Goal: Task Accomplishment & Management: Complete application form

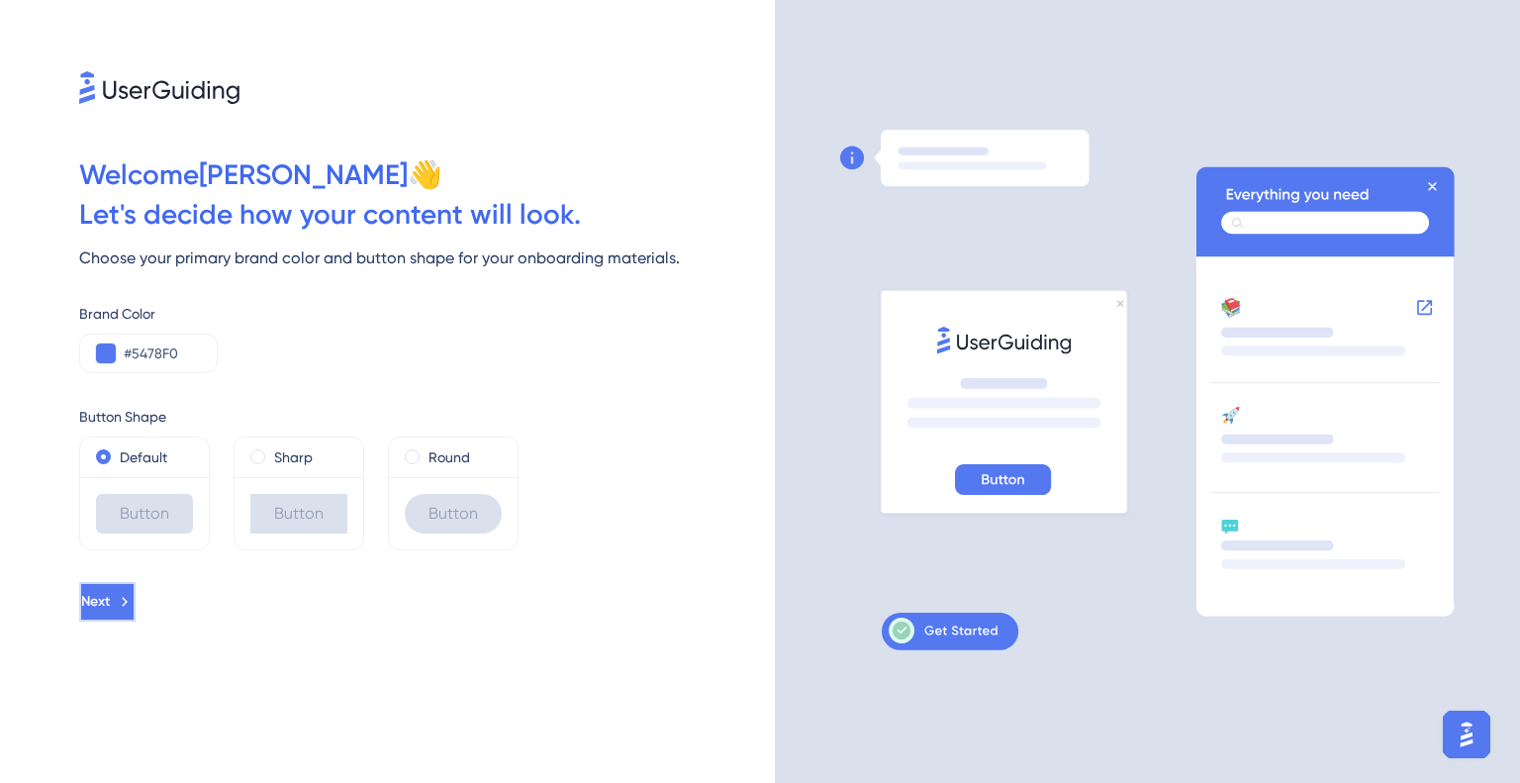
drag, startPoint x: 166, startPoint y: 587, endPoint x: 661, endPoint y: 574, distance: 494.8
click at [661, 574] on div "Welcome Gerson 👋 Let ' s decide how your content will look. Choose your primary…" at bounding box center [387, 391] width 775 height 783
click at [897, 624] on icon at bounding box center [901, 630] width 18 height 18
click at [1049, 472] on icon at bounding box center [1003, 479] width 96 height 31
click at [1041, 474] on icon at bounding box center [1003, 479] width 96 height 31
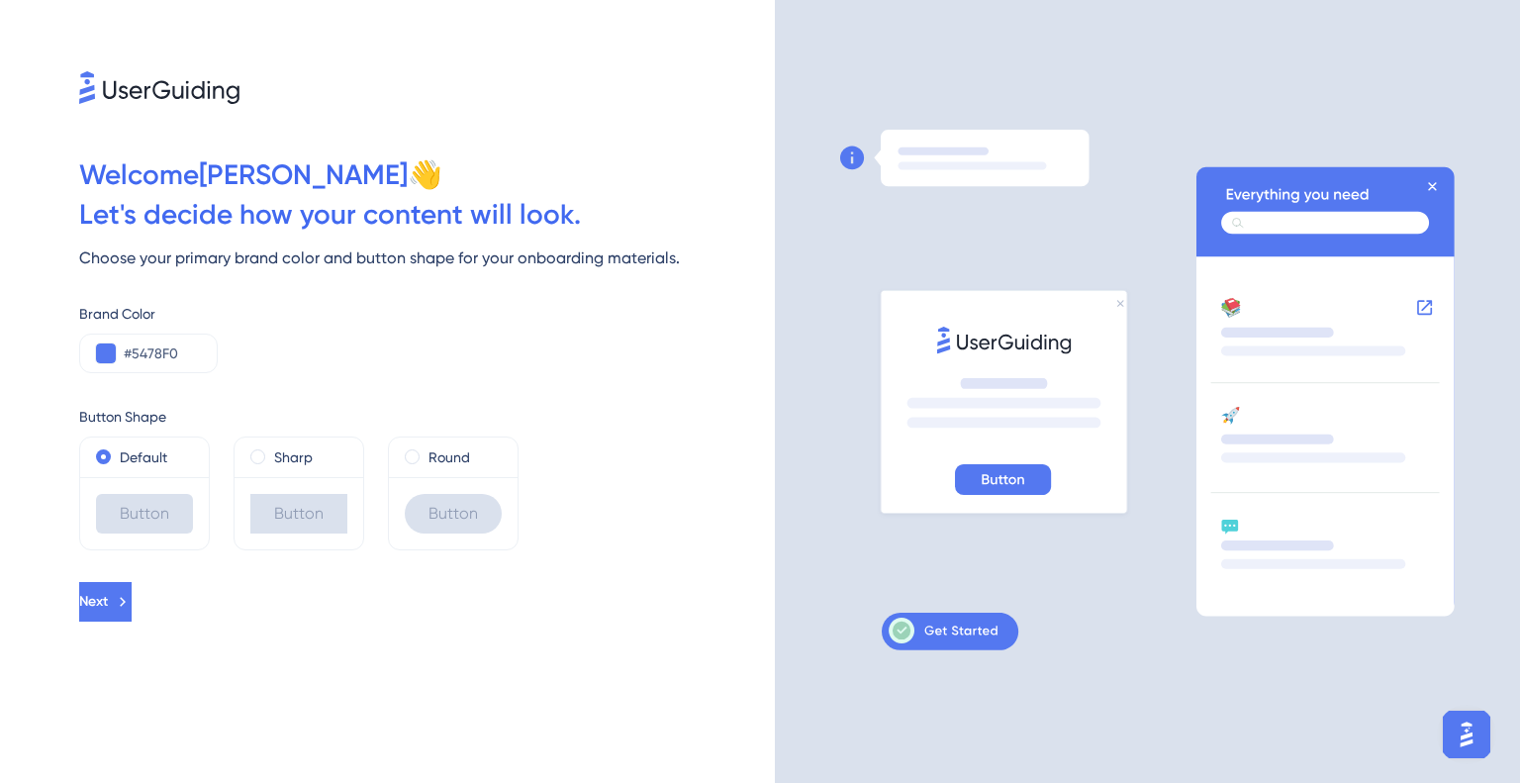
click at [921, 631] on icon at bounding box center [942, 630] width 109 height 26
drag, startPoint x: 921, startPoint y: 631, endPoint x: 685, endPoint y: 508, distance: 266.8
drag, startPoint x: 685, startPoint y: 508, endPoint x: 135, endPoint y: 590, distance: 556.1
click at [108, 590] on span "Next" at bounding box center [93, 602] width 29 height 24
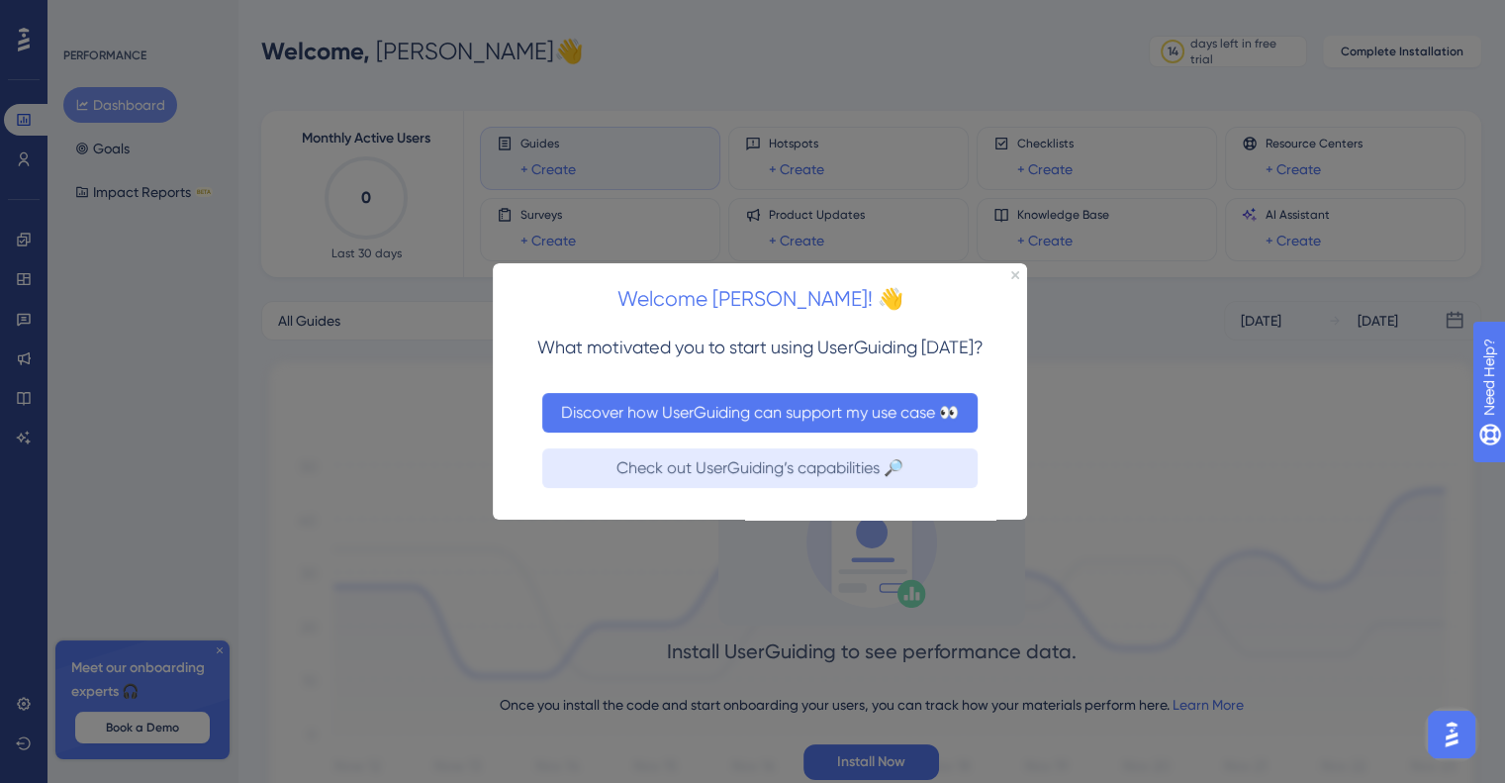
click at [782, 403] on button "Discover how UserGuiding can support my use case 👀" at bounding box center [759, 412] width 435 height 40
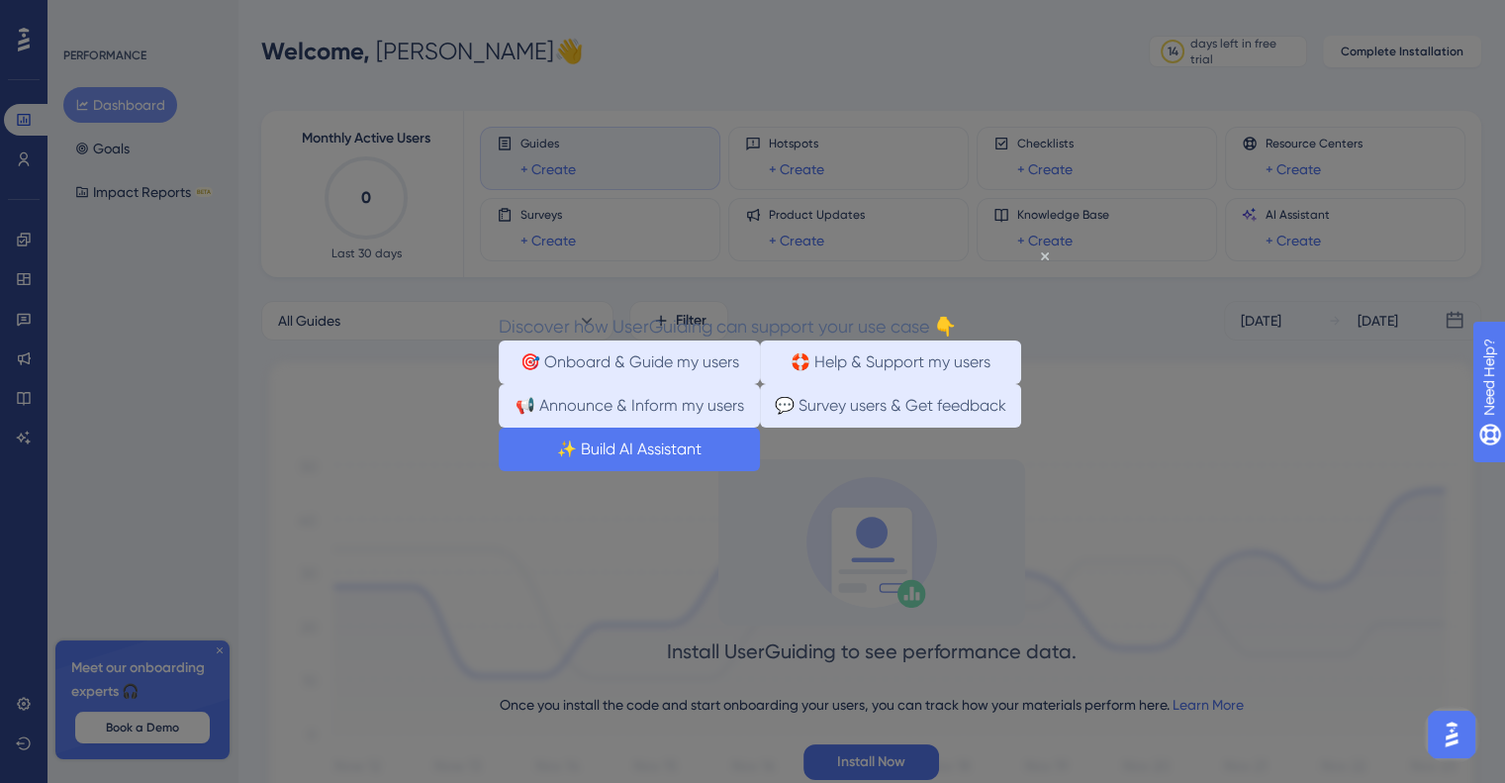
click at [760, 470] on button "✨ Build AI Assistant" at bounding box center [629, 448] width 261 height 44
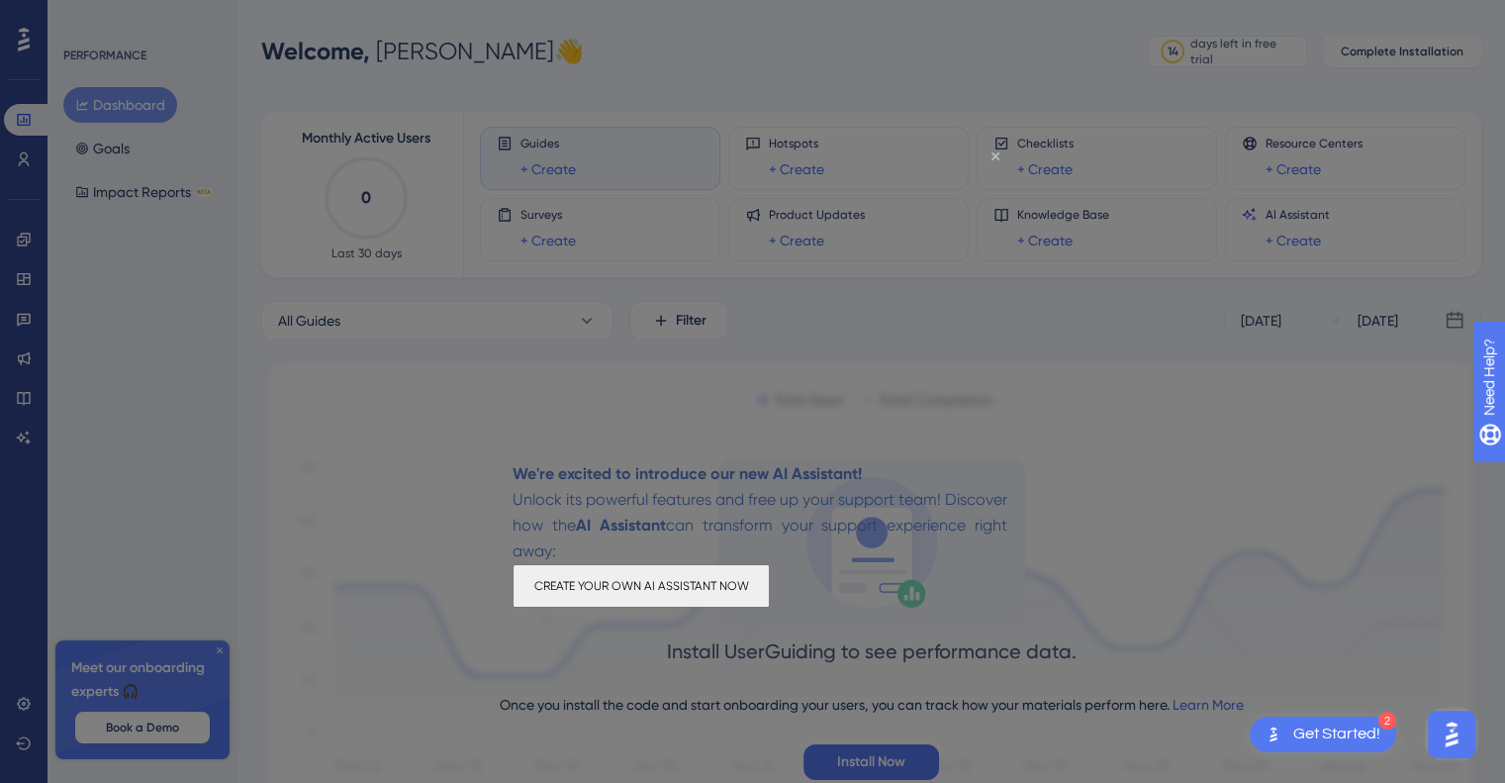
click at [993, 155] on icon "Close Preview" at bounding box center [995, 156] width 8 height 8
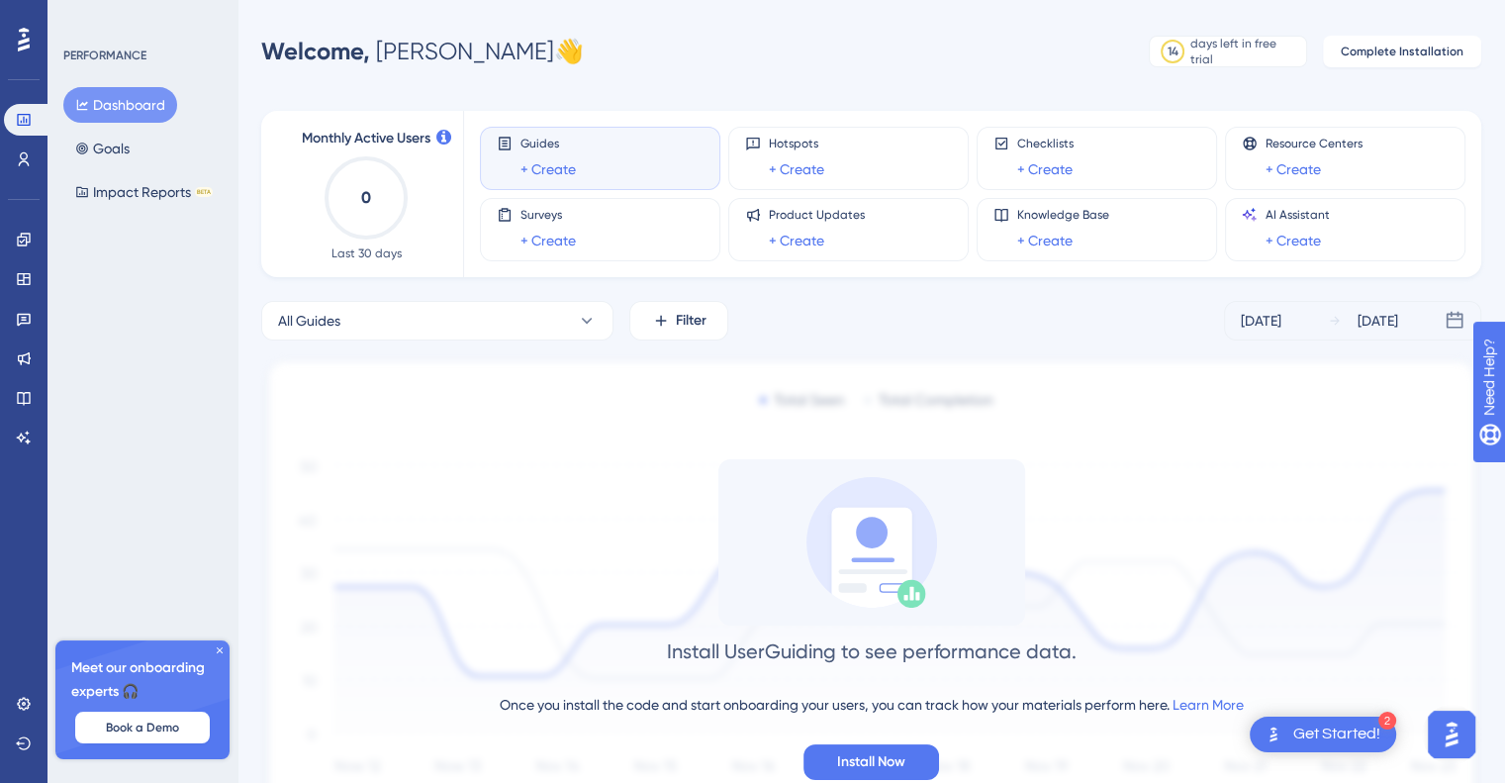
click at [1282, 719] on div "2 Get Started!" at bounding box center [1322, 734] width 146 height 36
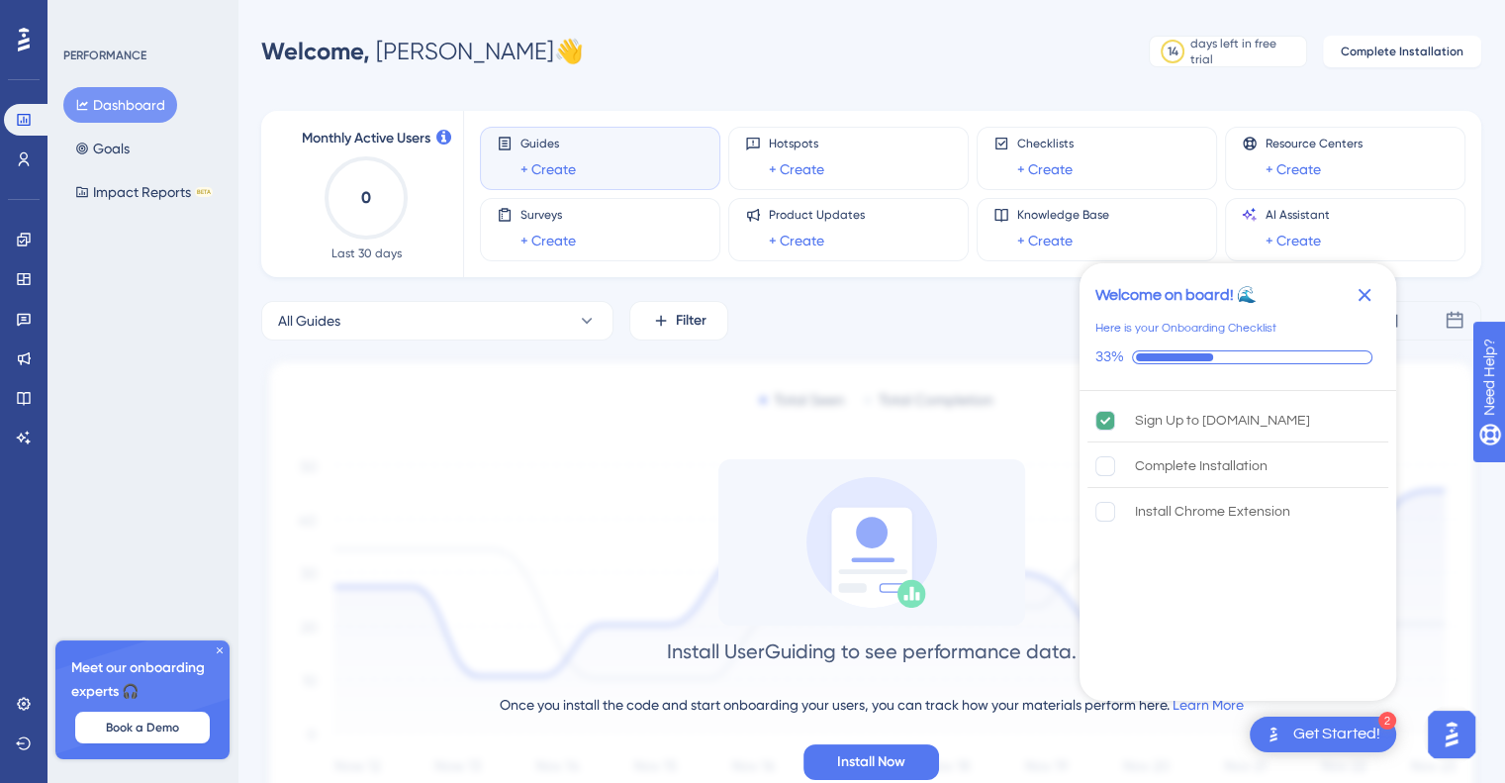
click at [1286, 721] on div "2 Get Started!" at bounding box center [1322, 734] width 146 height 36
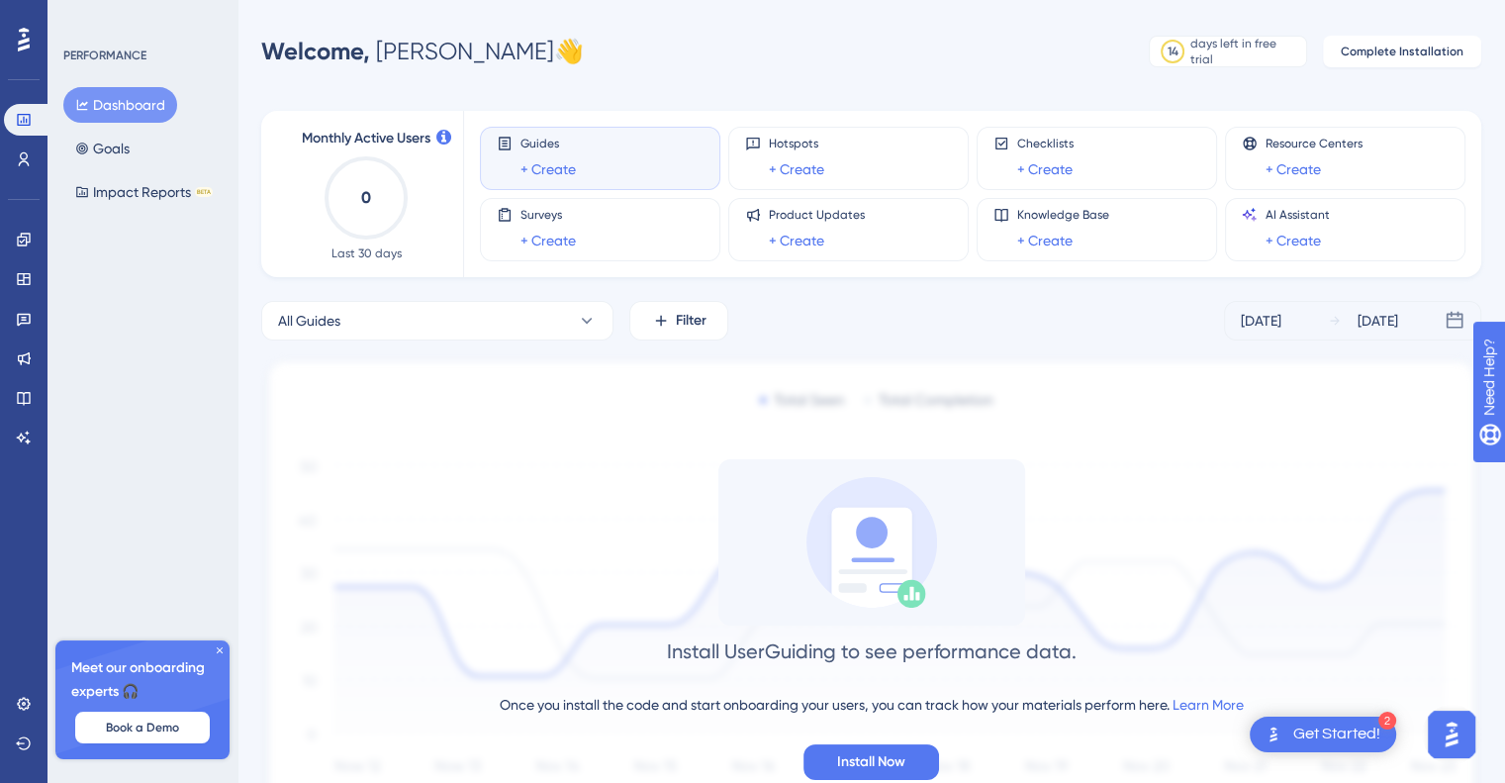
click at [1286, 721] on div "2 Get Started!" at bounding box center [1322, 734] width 146 height 36
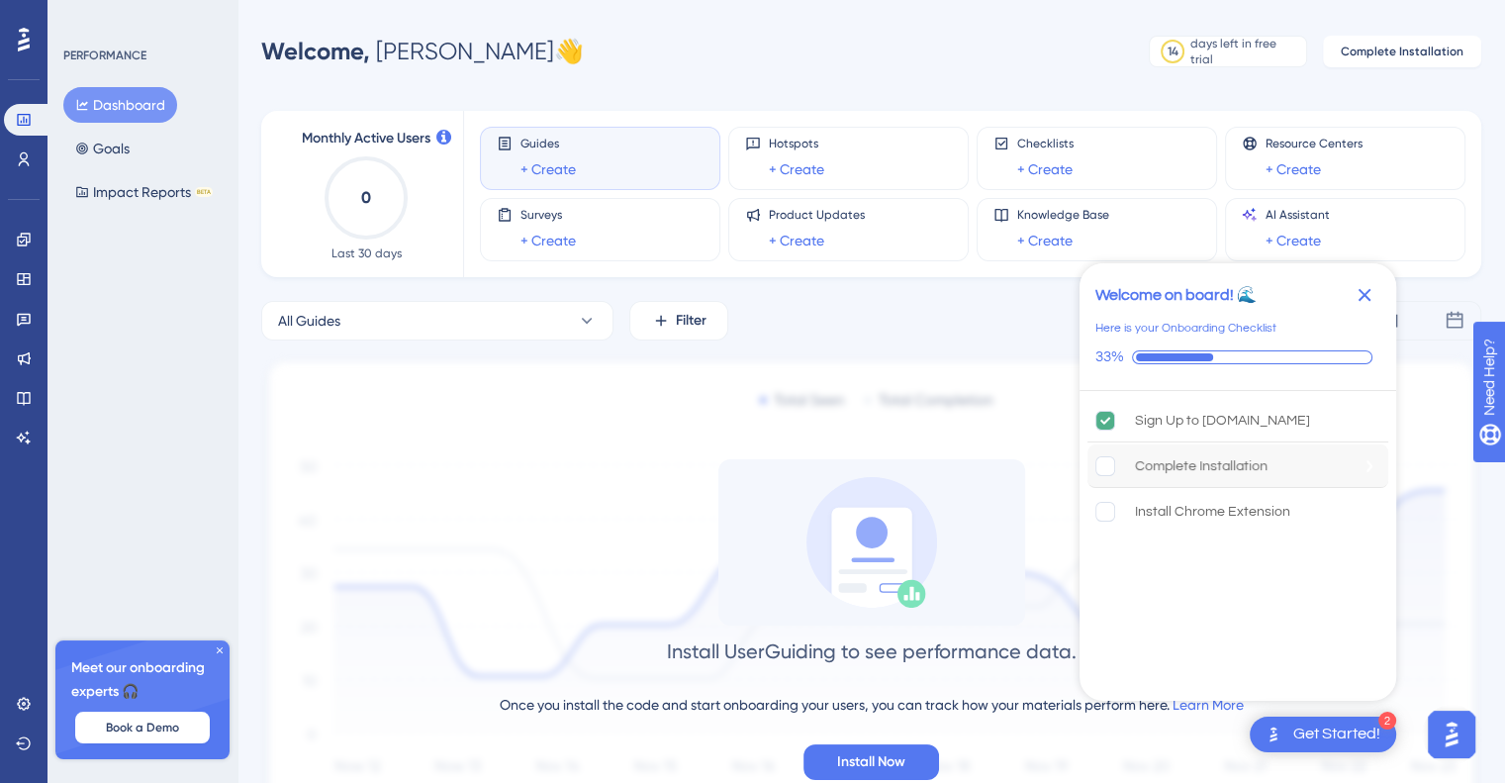
click at [1228, 474] on div "Complete Installation" at bounding box center [1201, 466] width 133 height 24
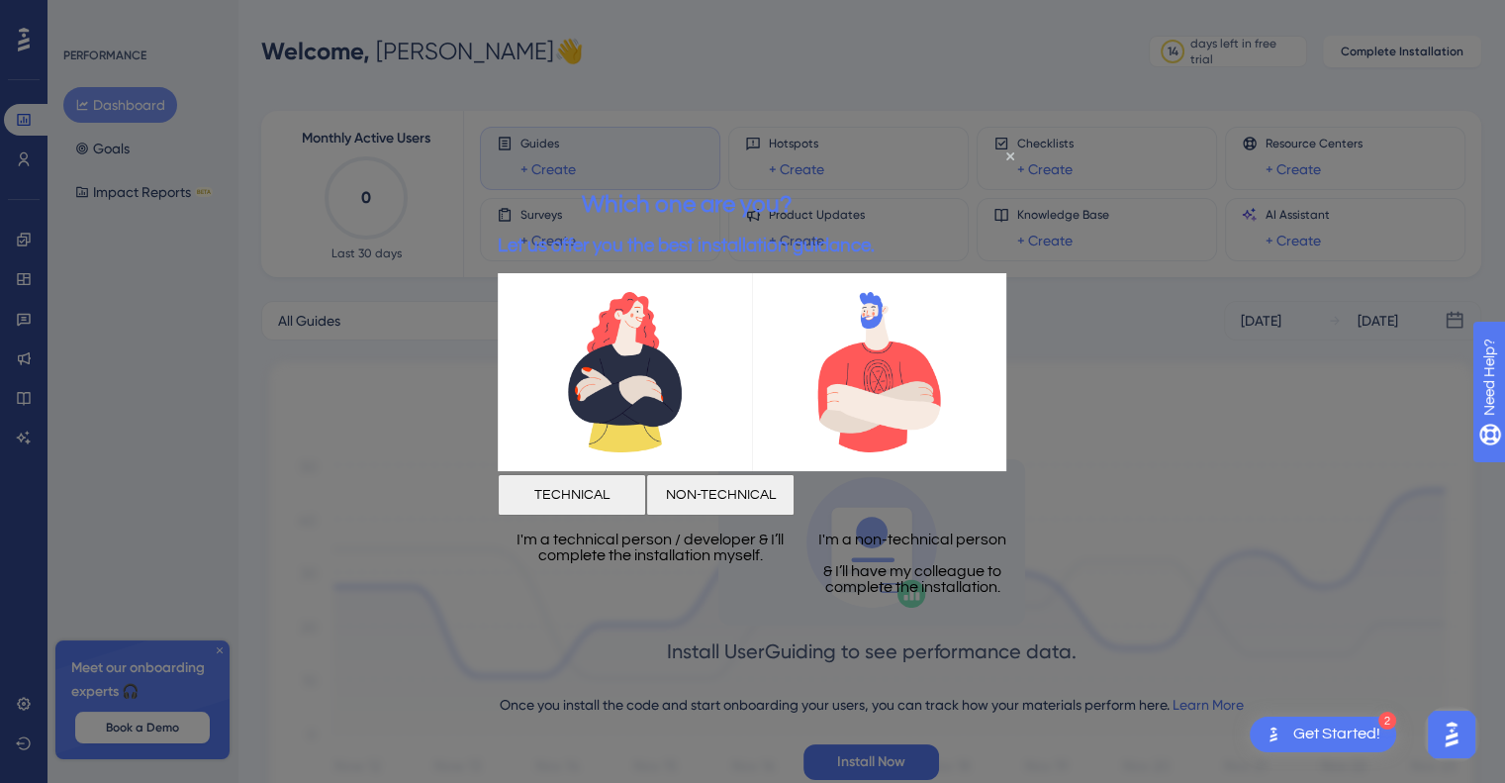
click at [794, 487] on button "NON-TECHNICAL" at bounding box center [720, 495] width 148 height 42
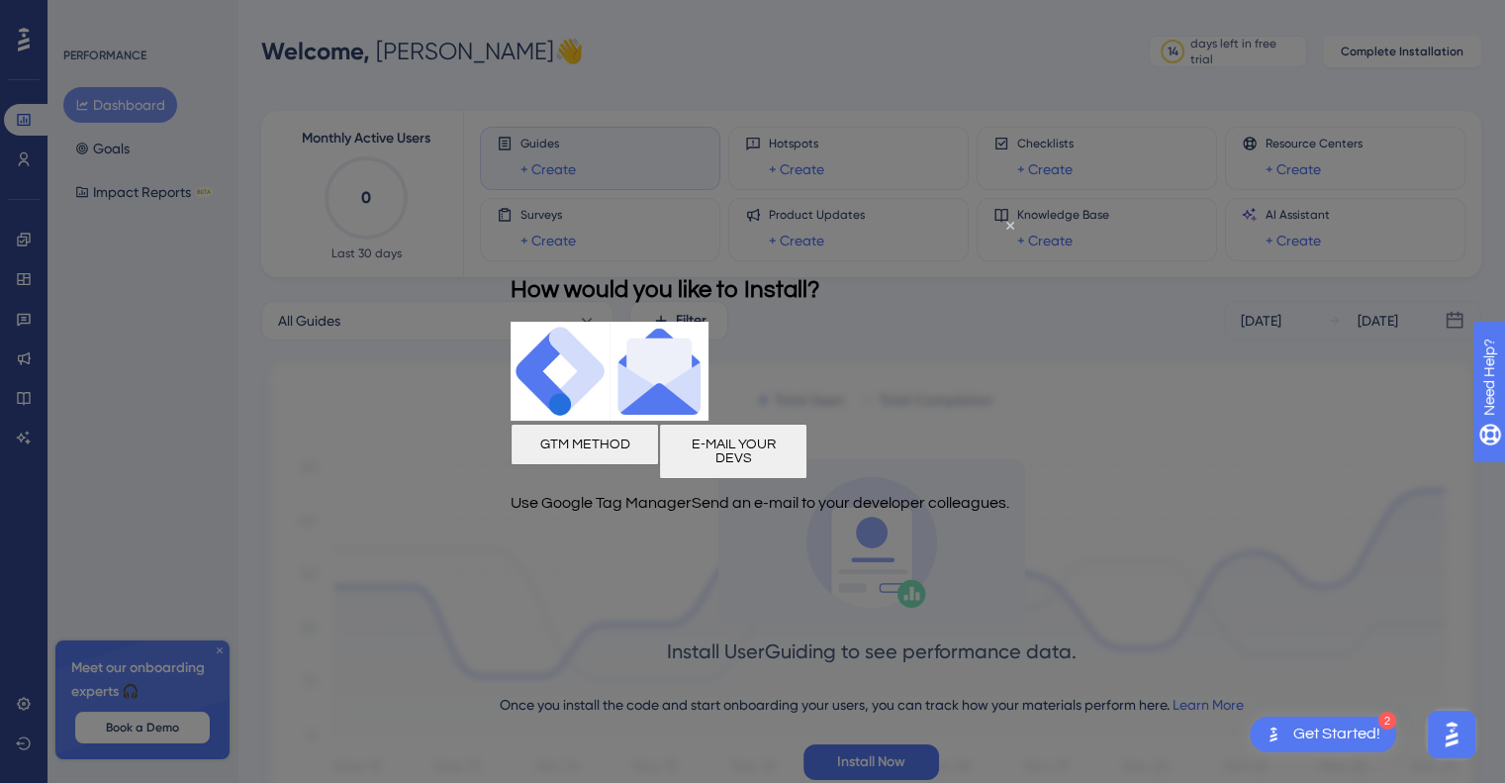
click at [879, 486] on div "Send an e-mail to your developer colleagues." at bounding box center [851, 501] width 318 height 47
click at [659, 455] on button "GTM METHOD" at bounding box center [584, 443] width 148 height 42
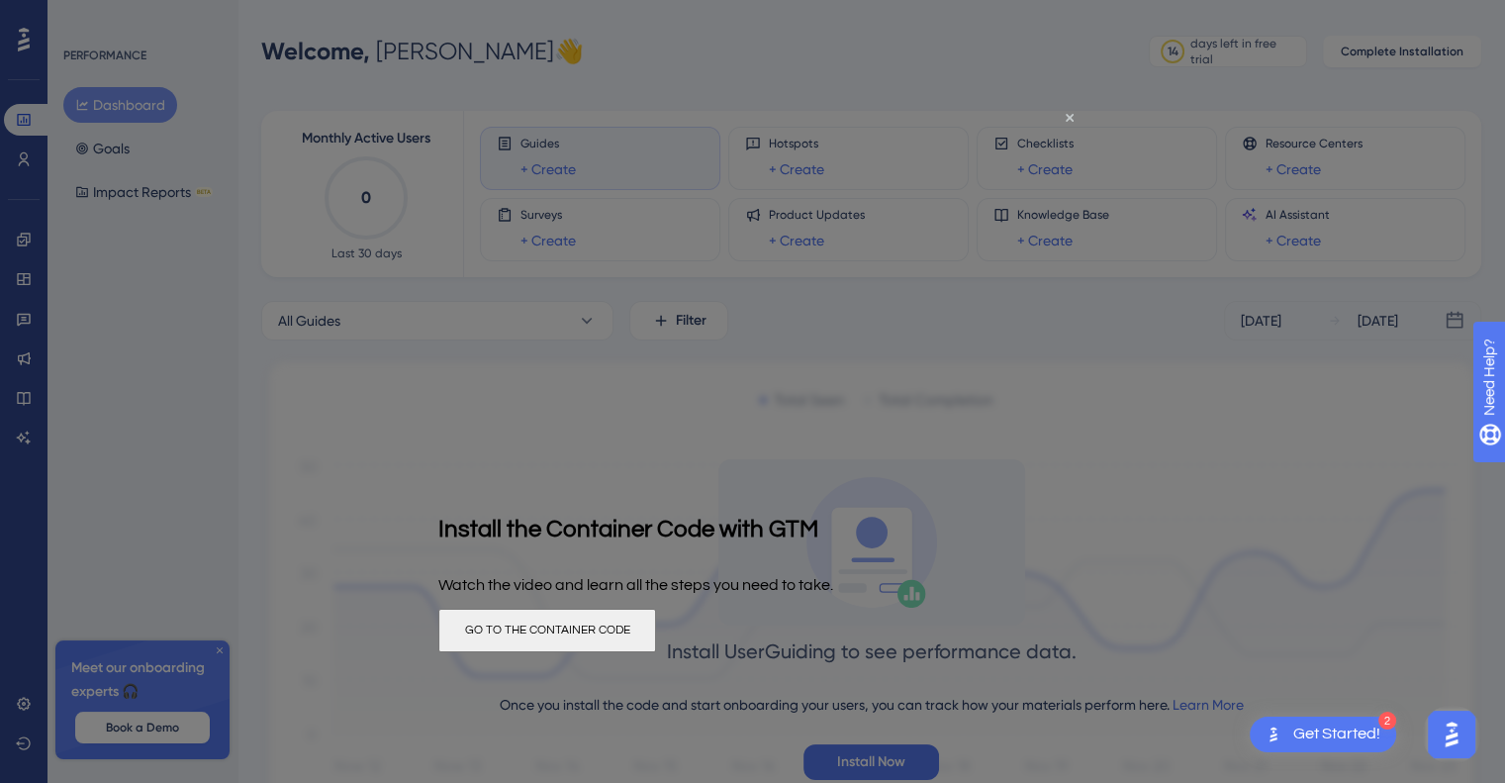
click at [1430, 719] on div at bounding box center [1451, 733] width 59 height 59
click at [1068, 118] on icon "Close Preview" at bounding box center [1069, 117] width 8 height 8
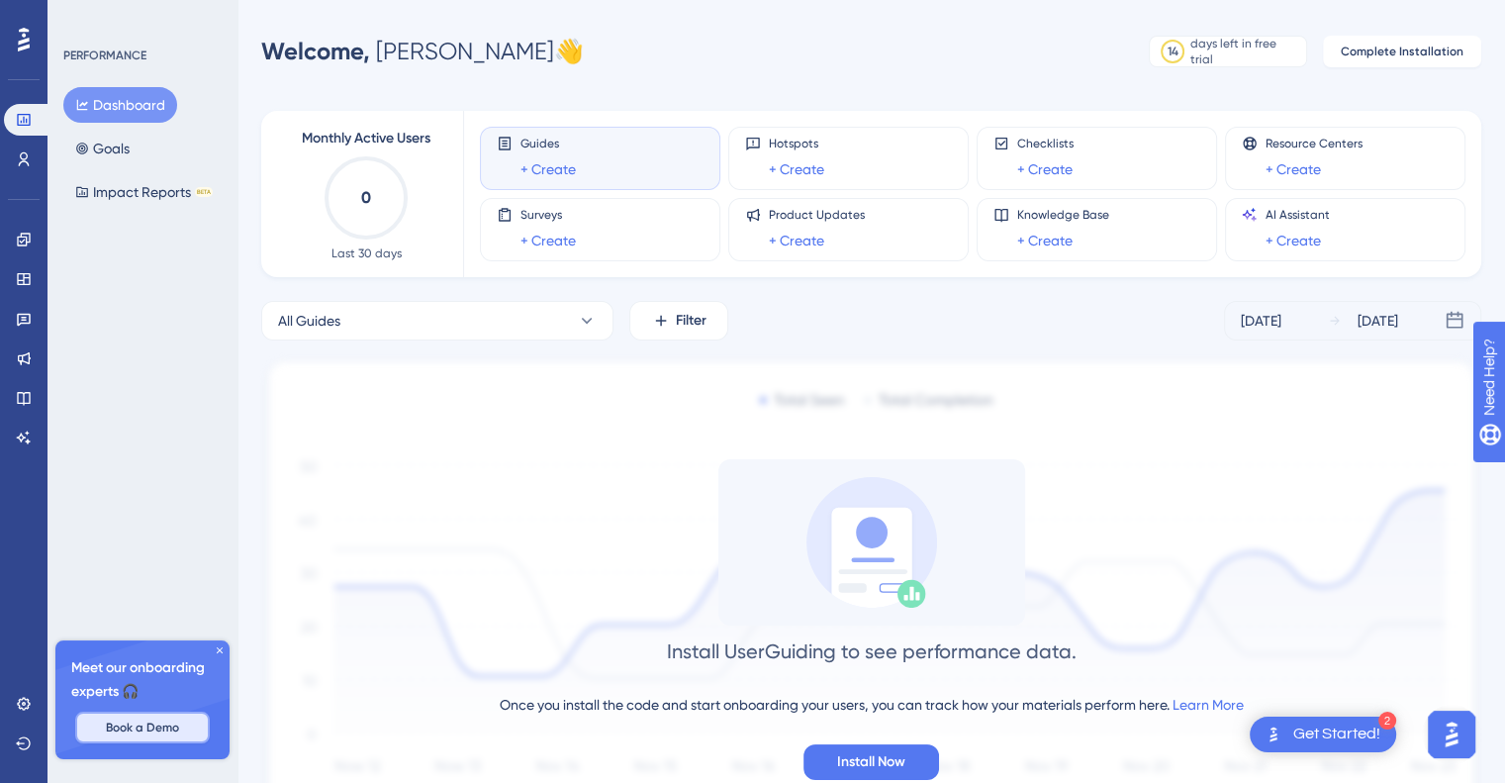
click at [177, 740] on button "Book a Demo" at bounding box center [142, 727] width 135 height 32
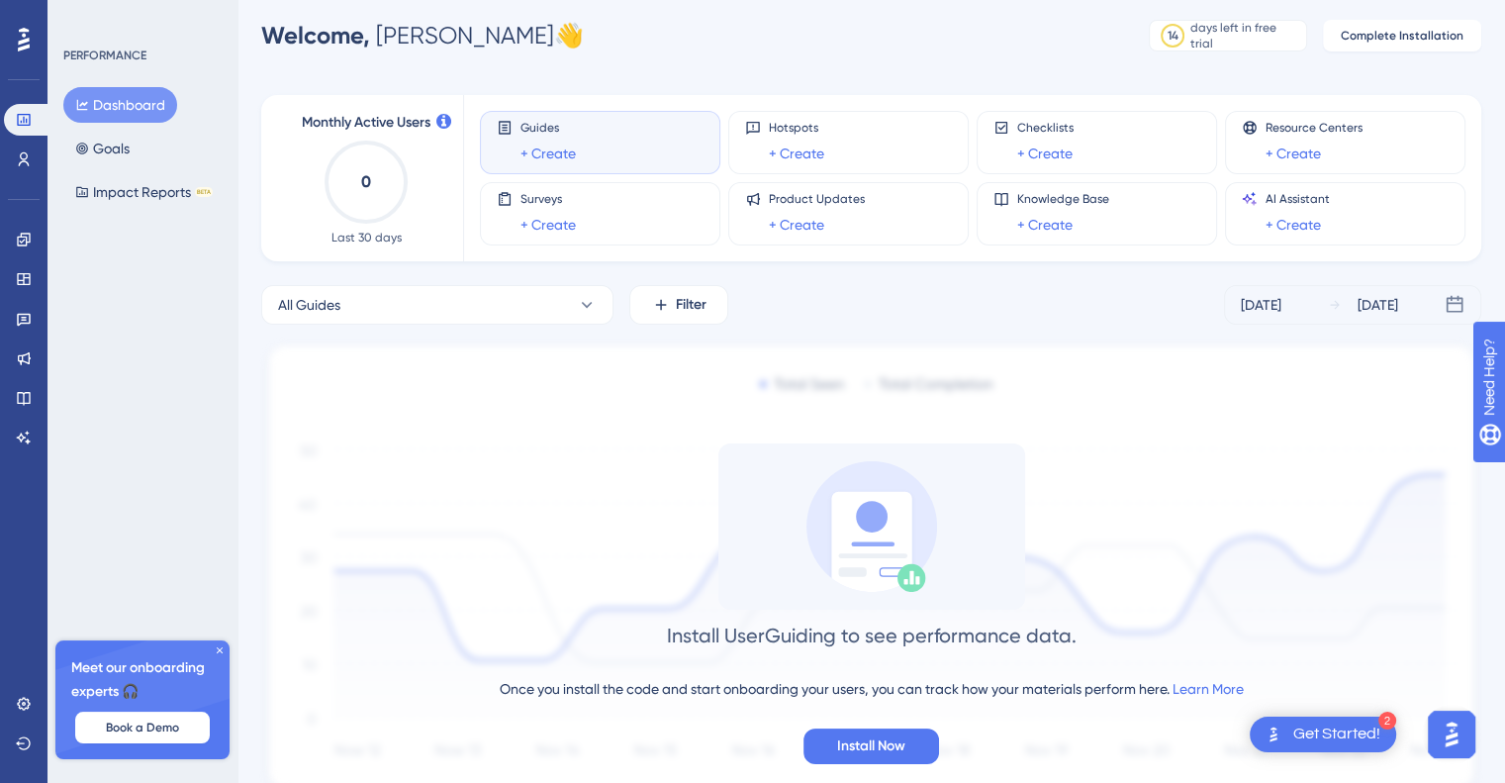
click at [154, 154] on div "Dashboard Goals Impact Reports BETA" at bounding box center [143, 148] width 160 height 123
click at [139, 154] on button "Goals" at bounding box center [102, 149] width 78 height 36
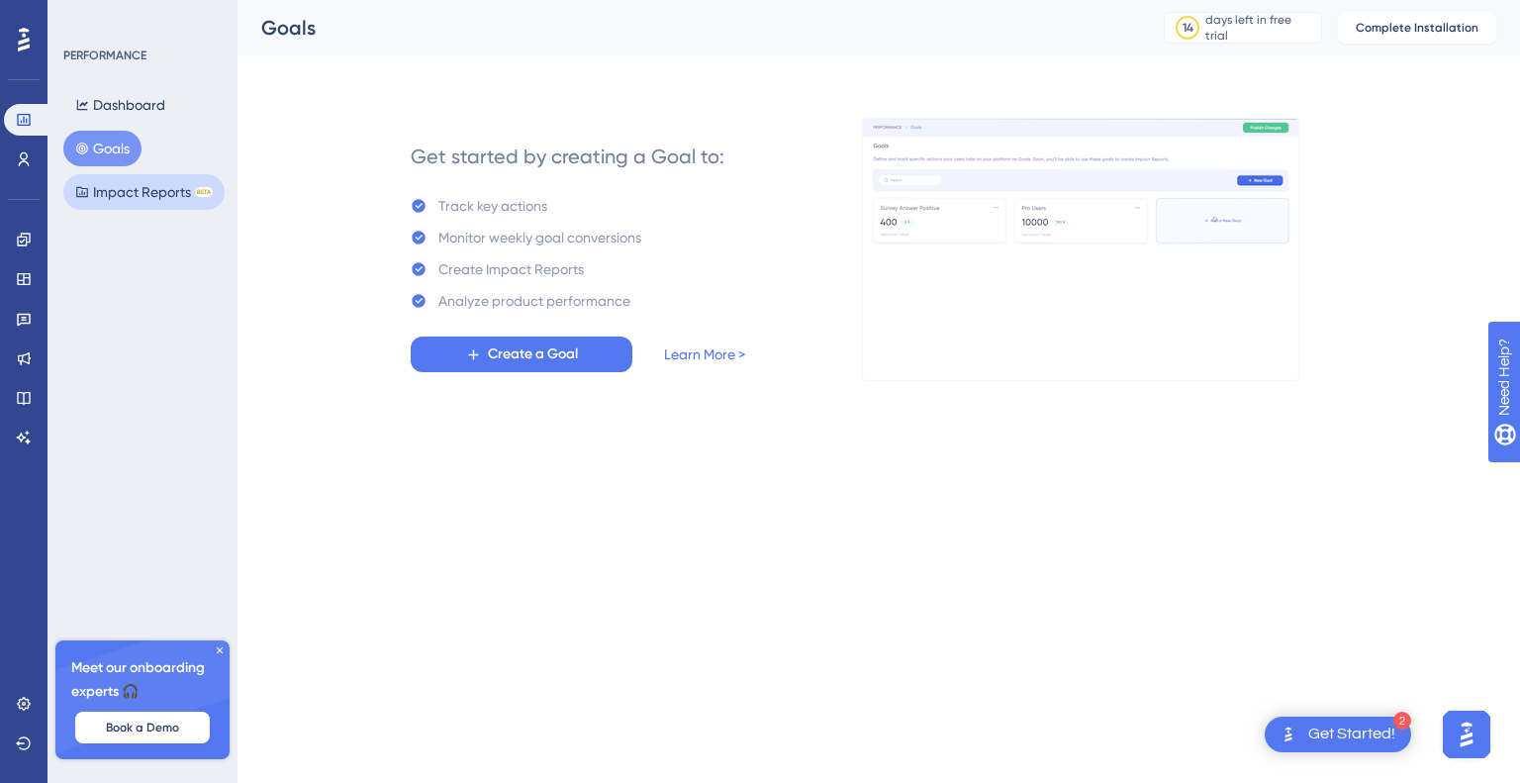
click at [172, 203] on button "Impact Reports BETA" at bounding box center [143, 192] width 161 height 36
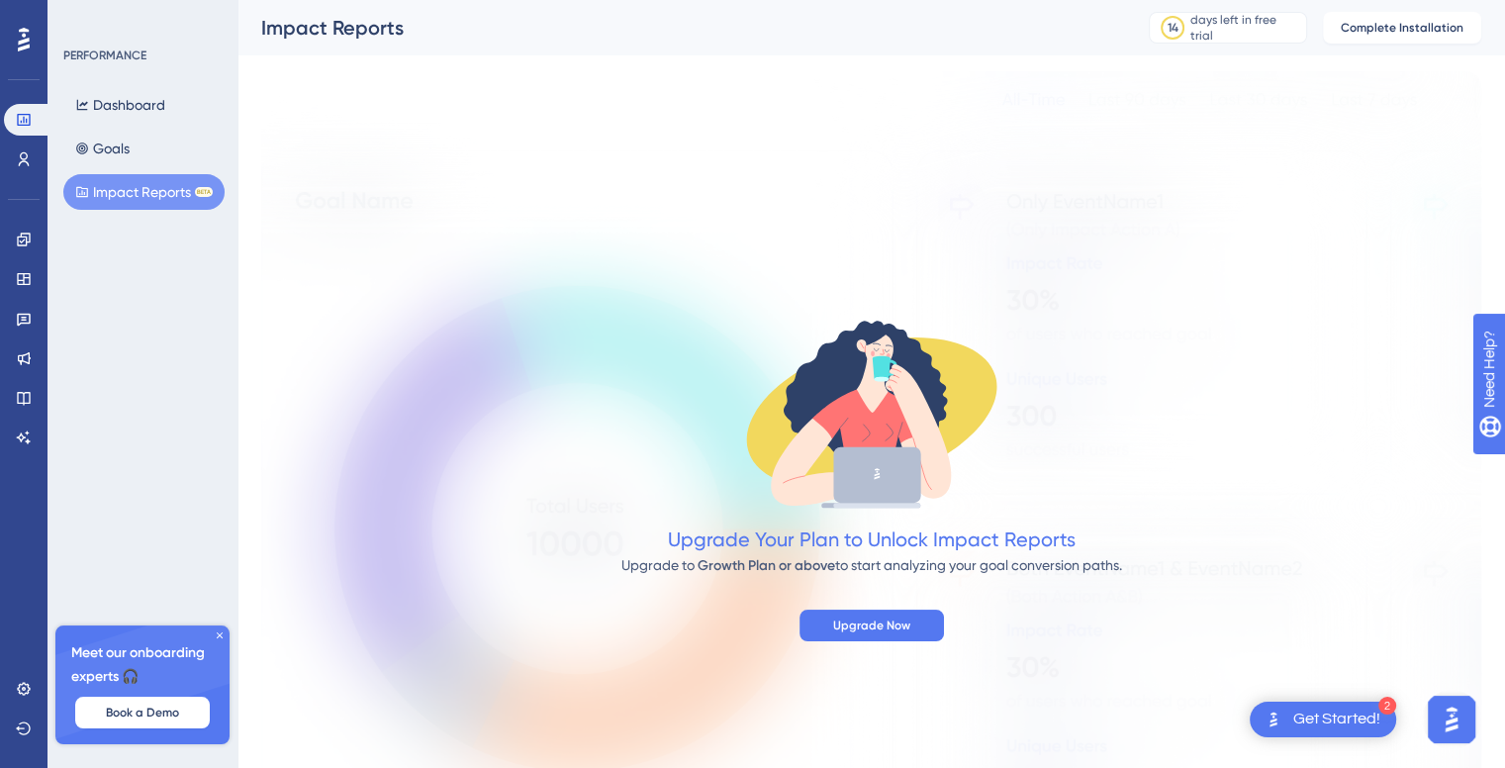
click at [118, 74] on div "PERFORMANCE Dashboard Goals Impact Reports BETA" at bounding box center [143, 128] width 160 height 162
click at [115, 47] on div "PERFORMANCE" at bounding box center [104, 55] width 83 height 16
click at [1367, 729] on div "Get Started!" at bounding box center [1336, 719] width 87 height 22
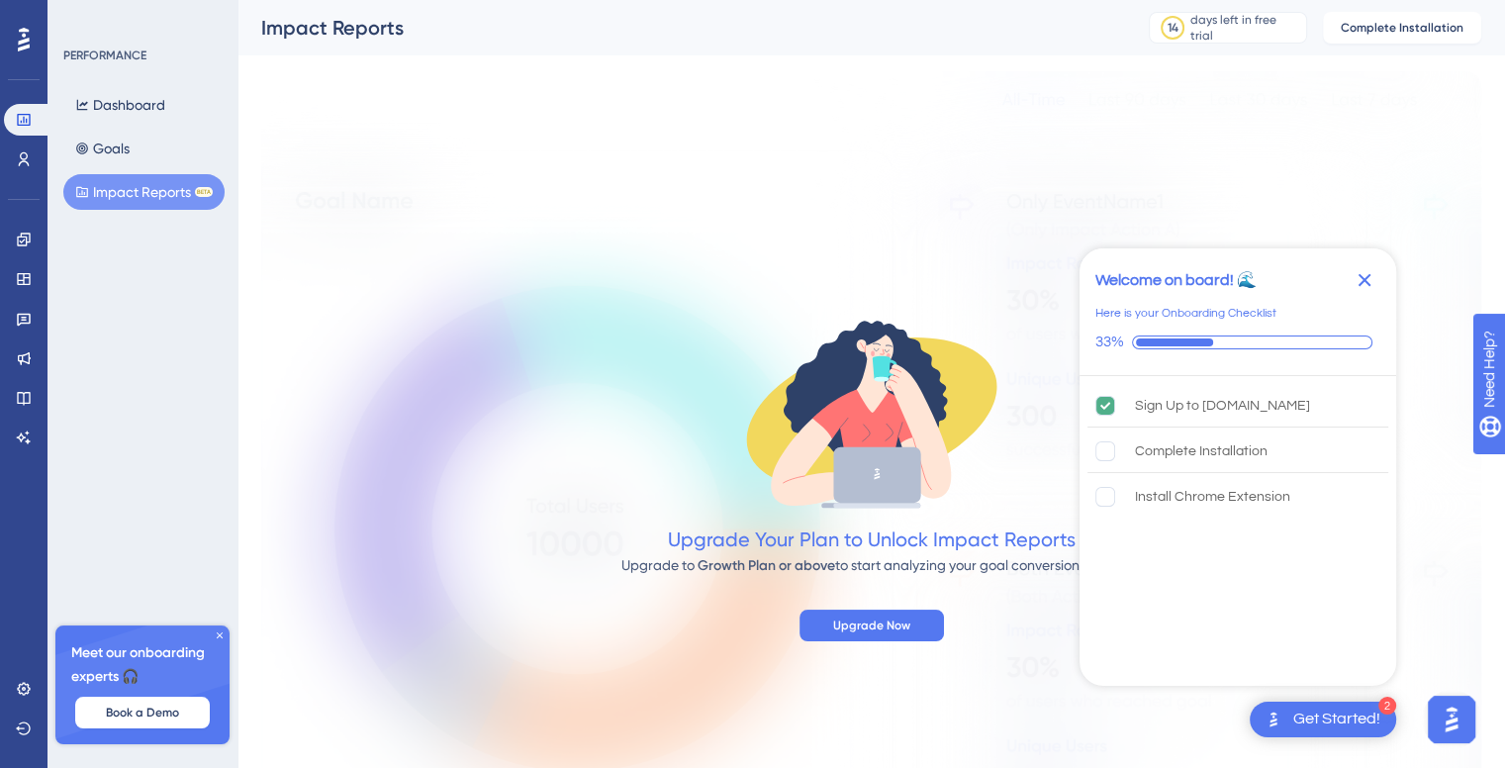
click at [1367, 729] on div "Get Started!" at bounding box center [1336, 719] width 87 height 22
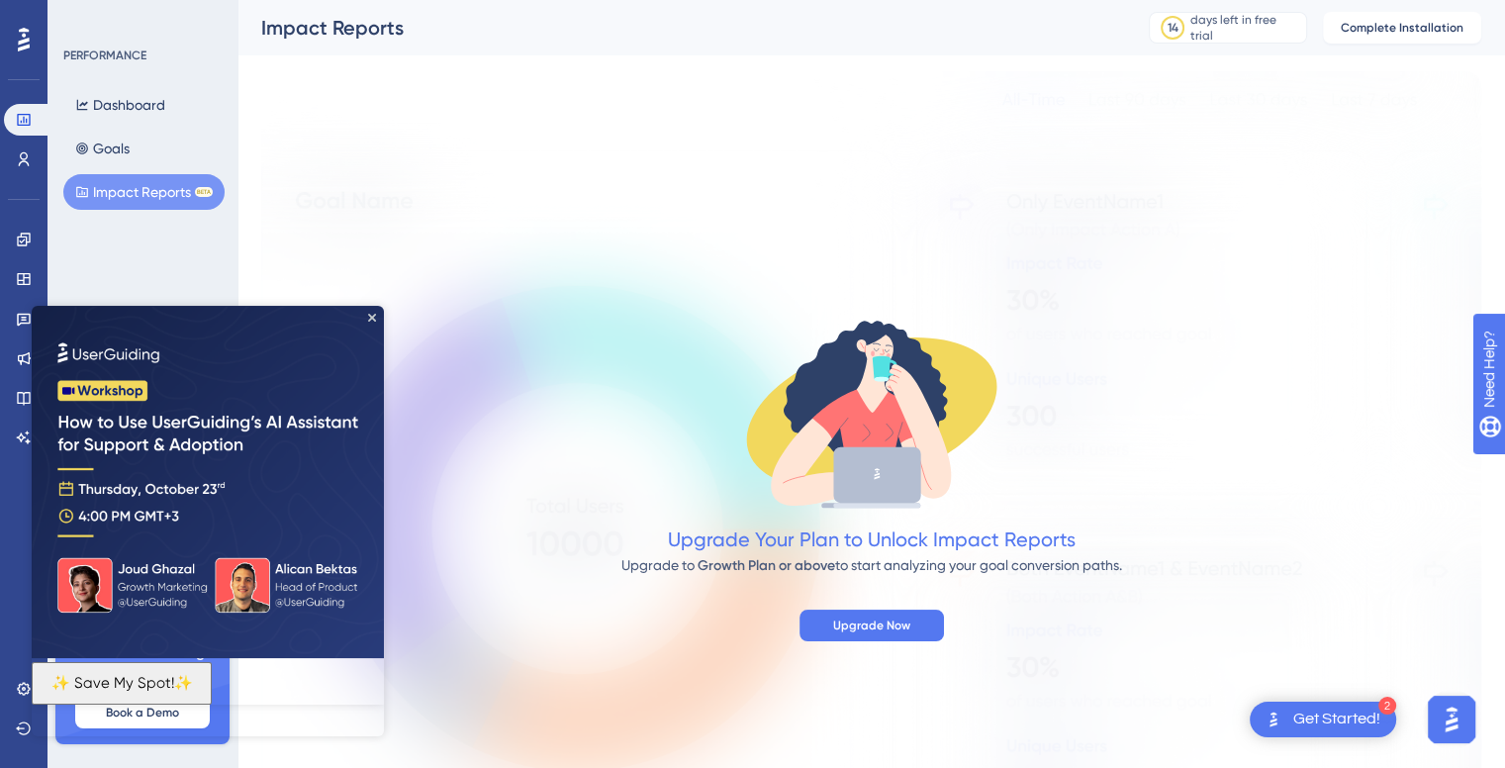
click at [1386, 712] on div "2" at bounding box center [1387, 705] width 18 height 18
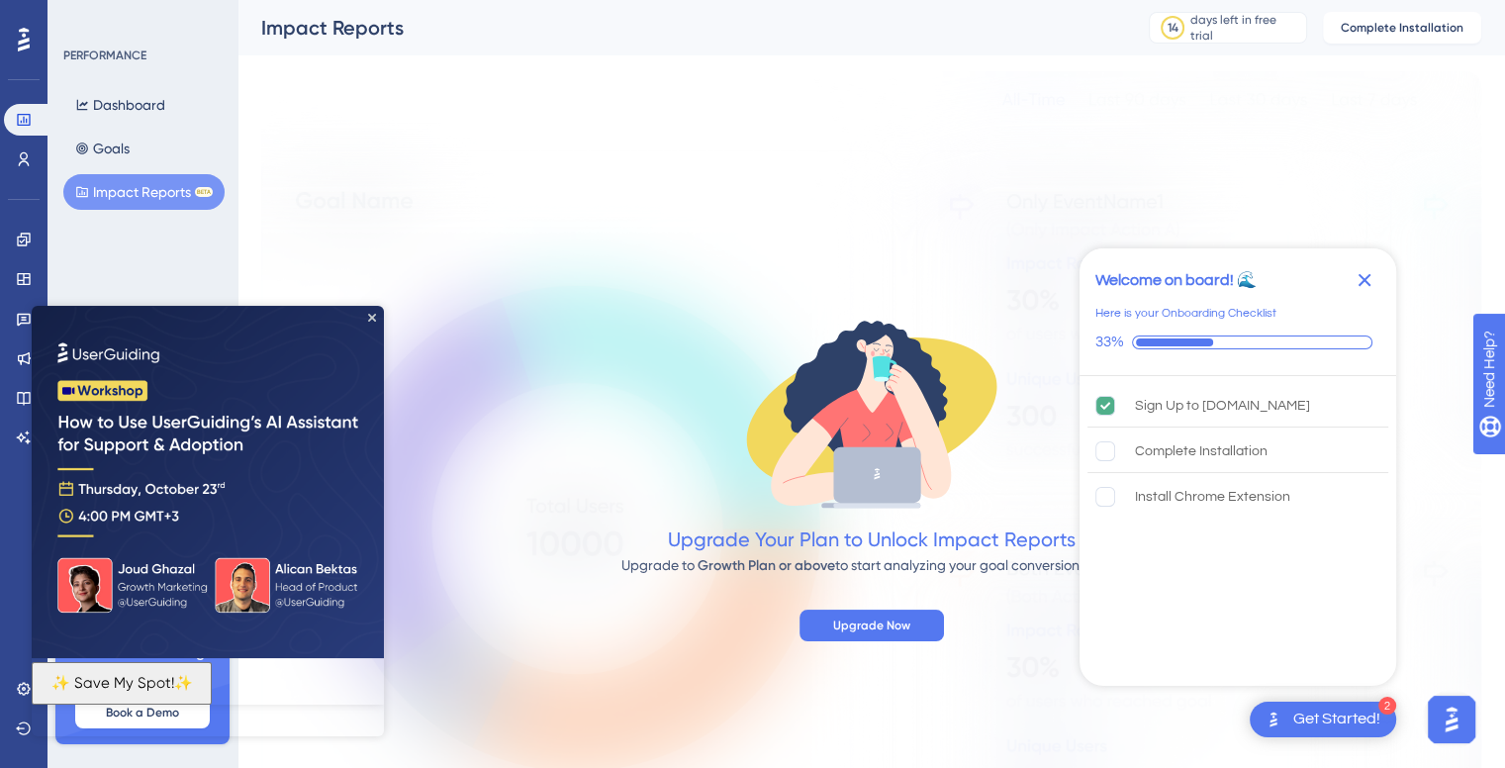
click at [1266, 280] on div "Welcome on board! 🌊" at bounding box center [1221, 280] width 253 height 24
click at [1239, 296] on div "Welcome on board! 🌊 Here is your Onboarding Checklist 33%" at bounding box center [1237, 312] width 317 height 128
click at [1357, 273] on icon "Close Checklist" at bounding box center [1364, 280] width 24 height 24
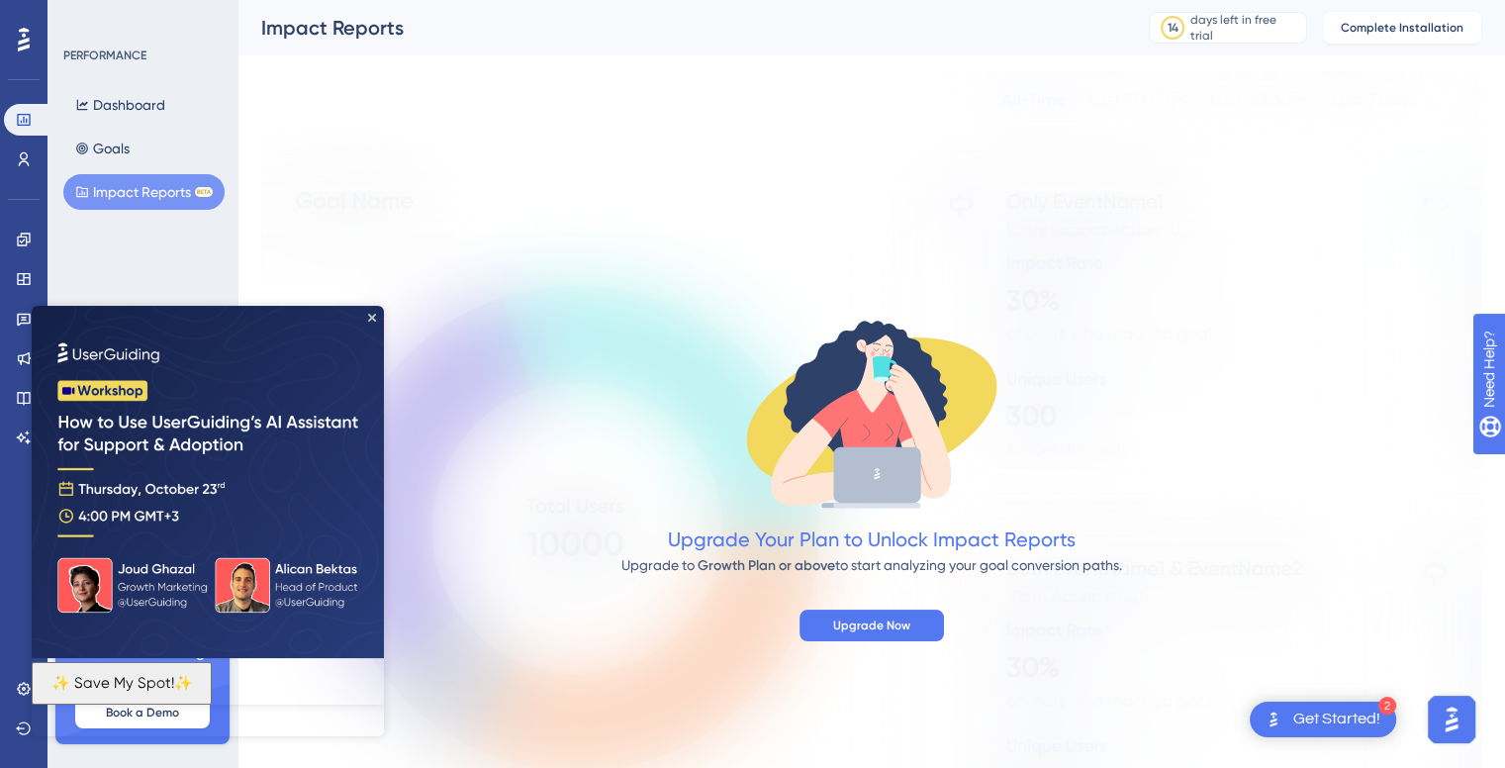
click at [388, 340] on div "Upgrade Your Plan to Unlock Impact Reports Upgrade to Growth Plan or above to s…" at bounding box center [871, 475] width 1220 height 331
click at [372, 325] on img at bounding box center [208, 482] width 352 height 352
click at [24, 36] on icon at bounding box center [24, 40] width 12 height 24
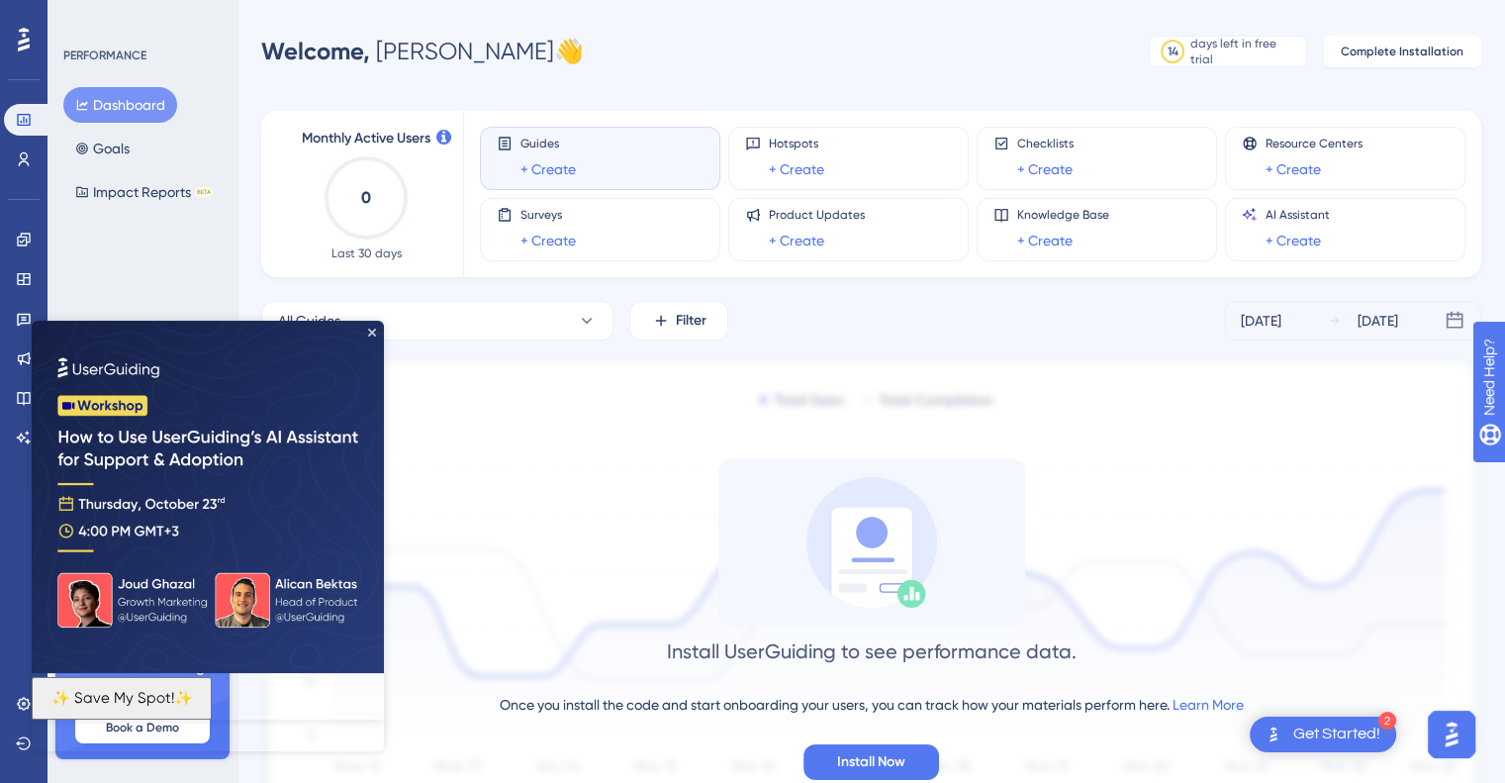
click at [24, 36] on icon at bounding box center [24, 40] width 12 height 24
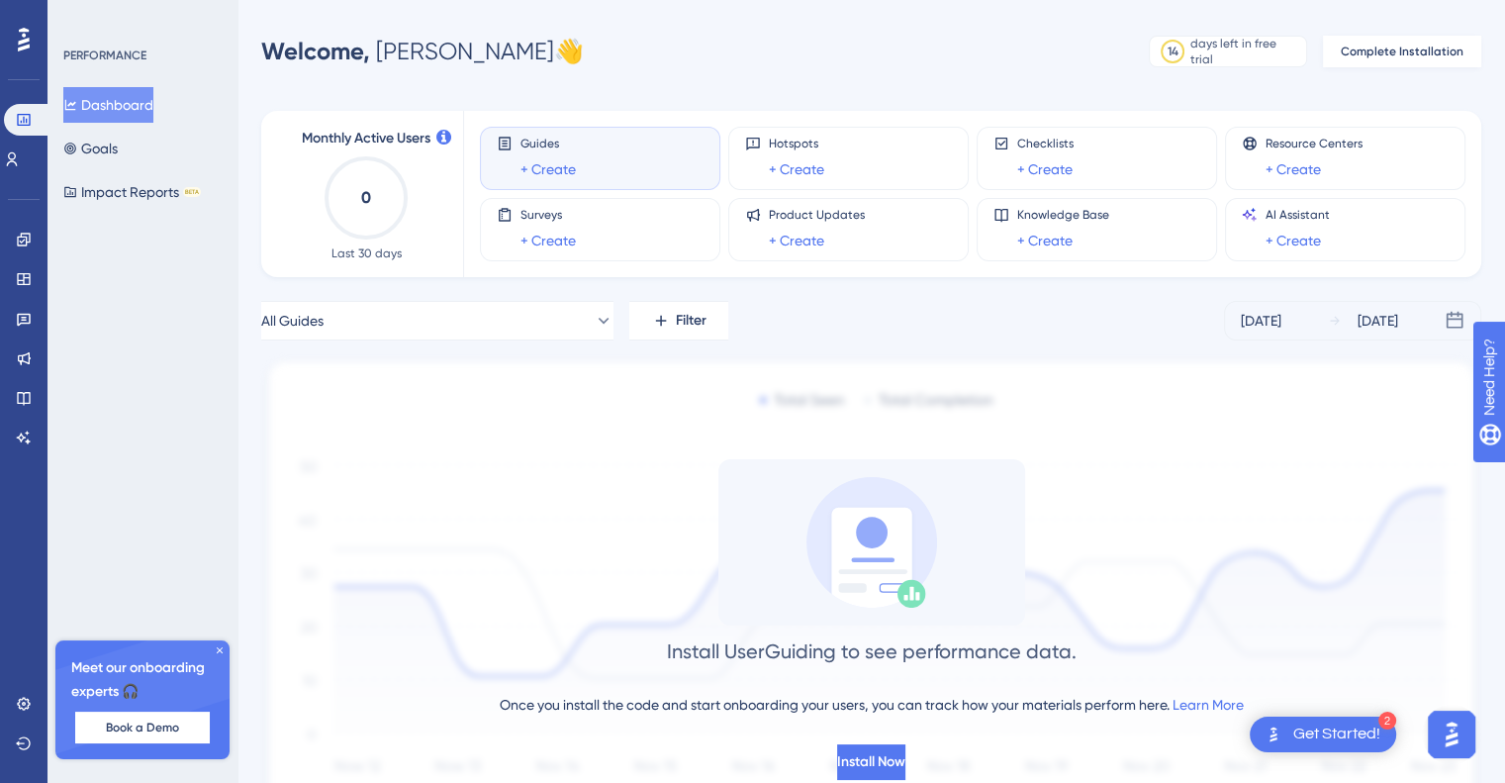
click at [1358, 46] on span "Complete Installation" at bounding box center [1402, 52] width 123 height 16
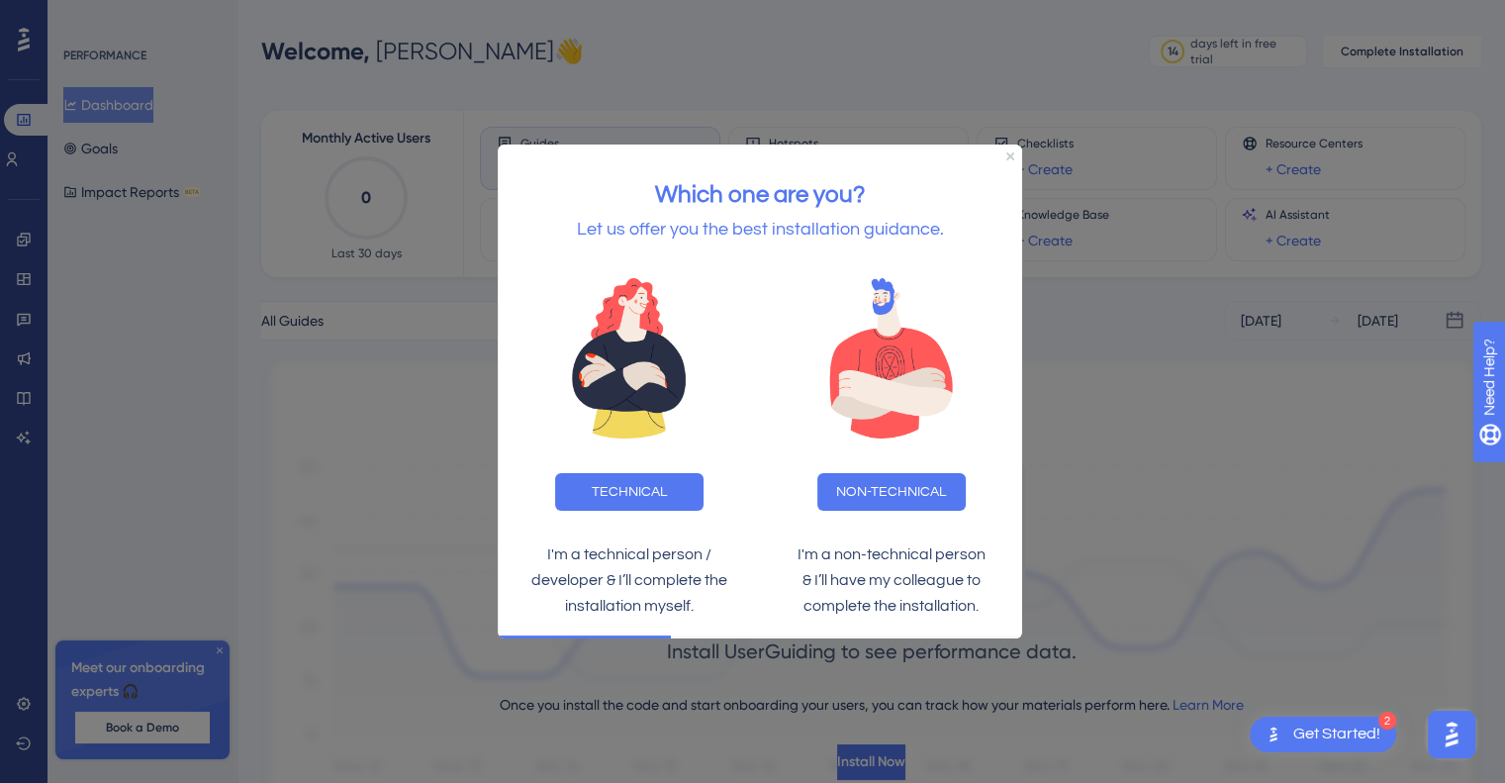
click at [705, 503] on div "TECHNICAL" at bounding box center [628, 492] width 231 height 38
click at [693, 501] on button "TECHNICAL" at bounding box center [629, 492] width 148 height 38
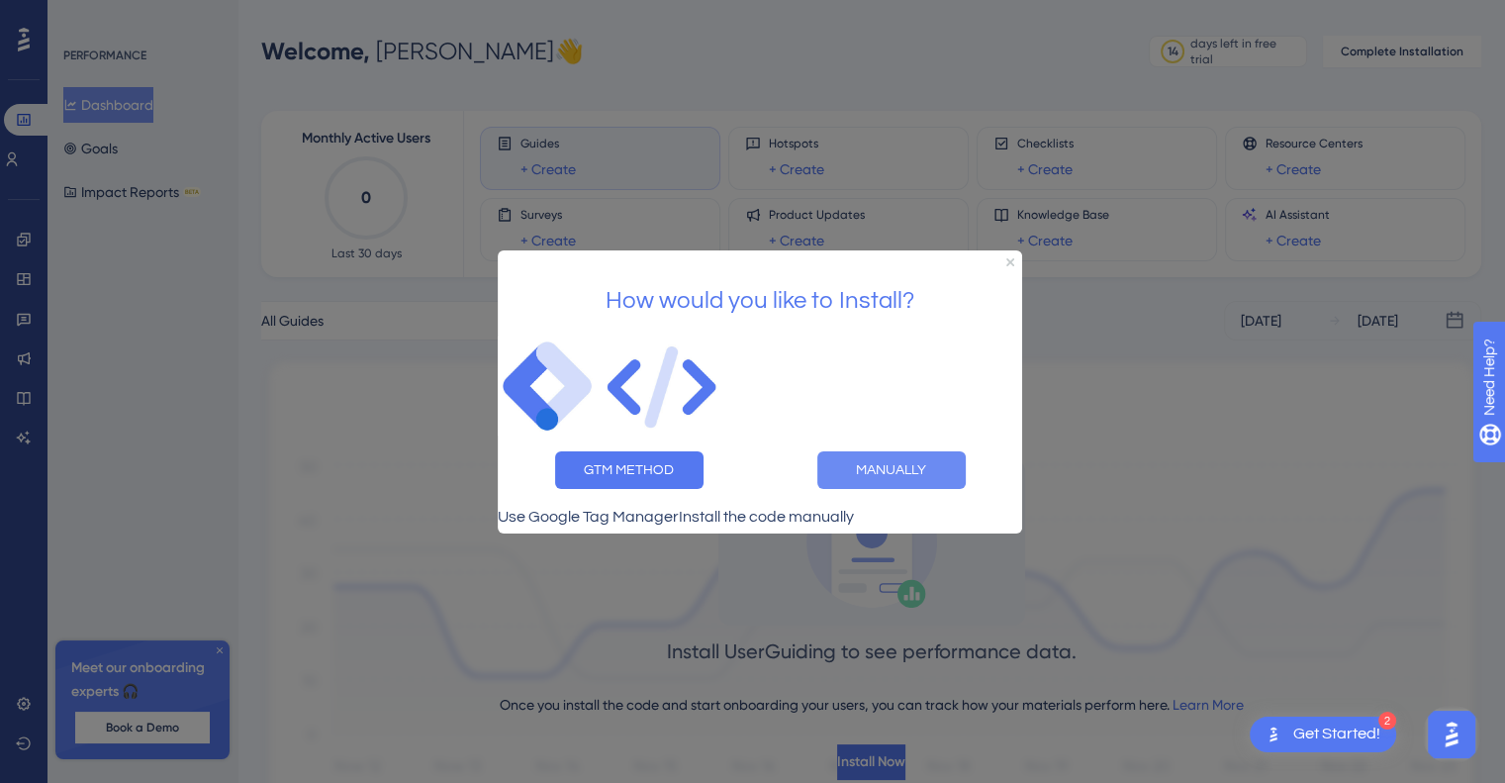
click at [896, 450] on button "MANUALLY" at bounding box center [891, 469] width 148 height 38
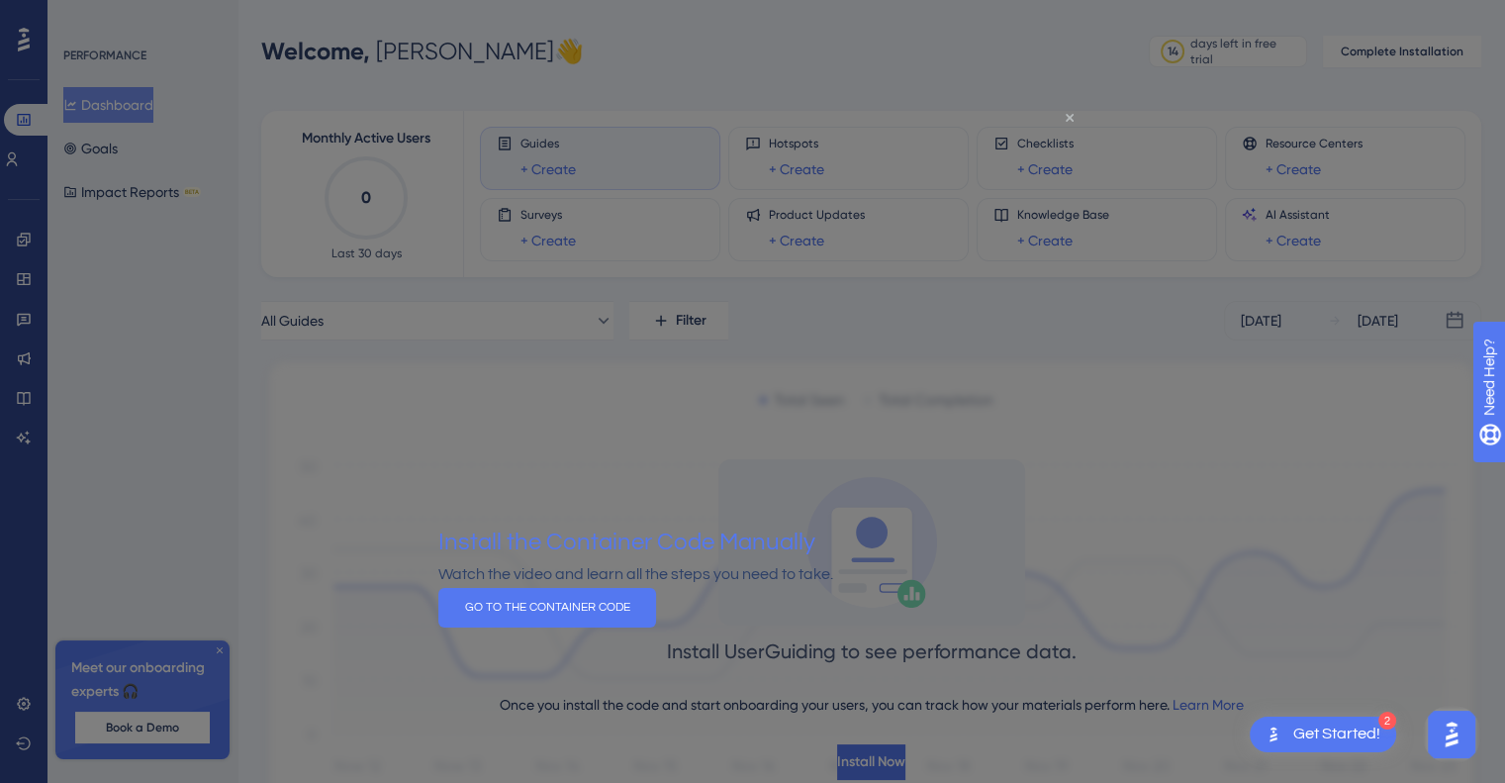
click at [1066, 117] on icon "Close Preview" at bounding box center [1069, 117] width 8 height 8
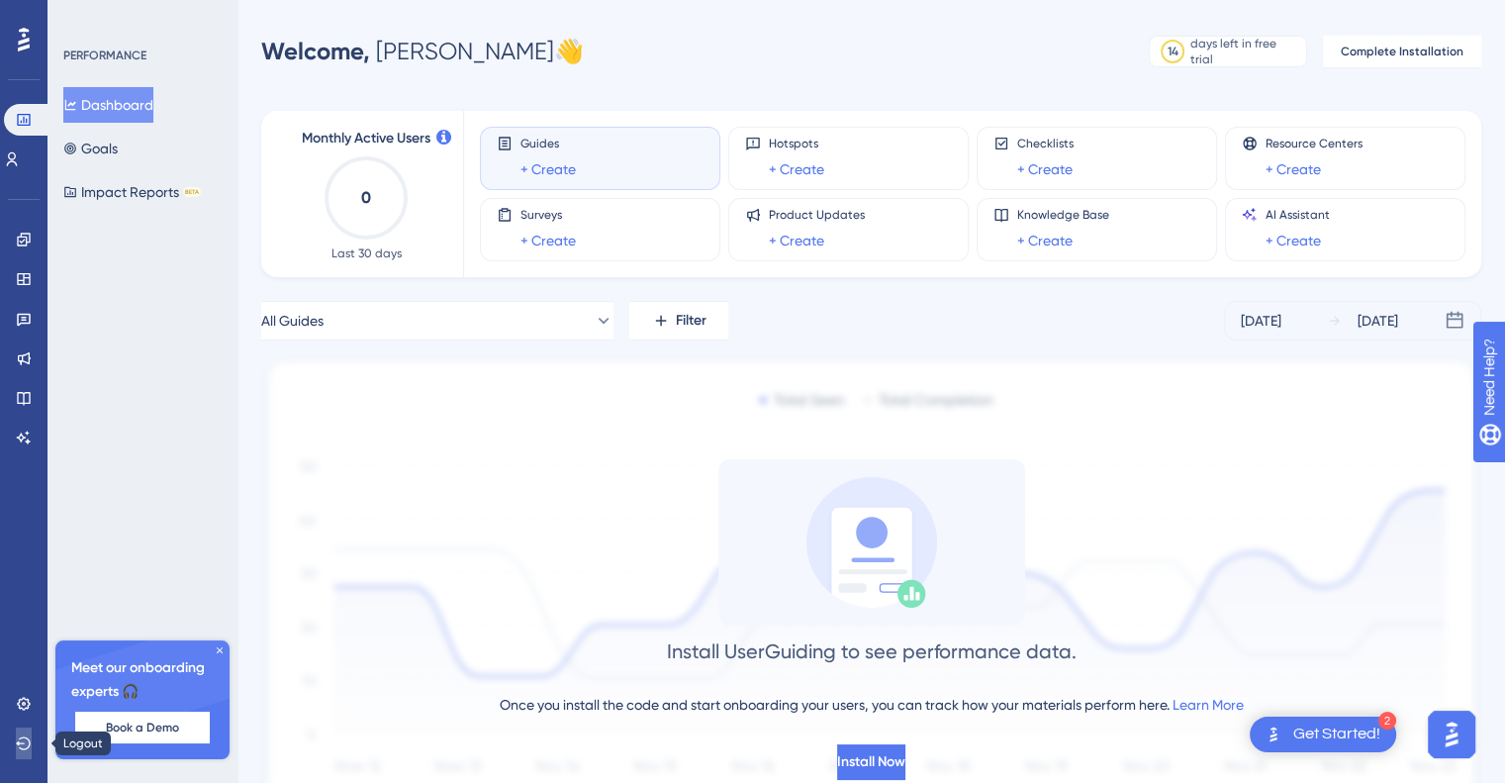
click at [32, 743] on button at bounding box center [24, 743] width 16 height 32
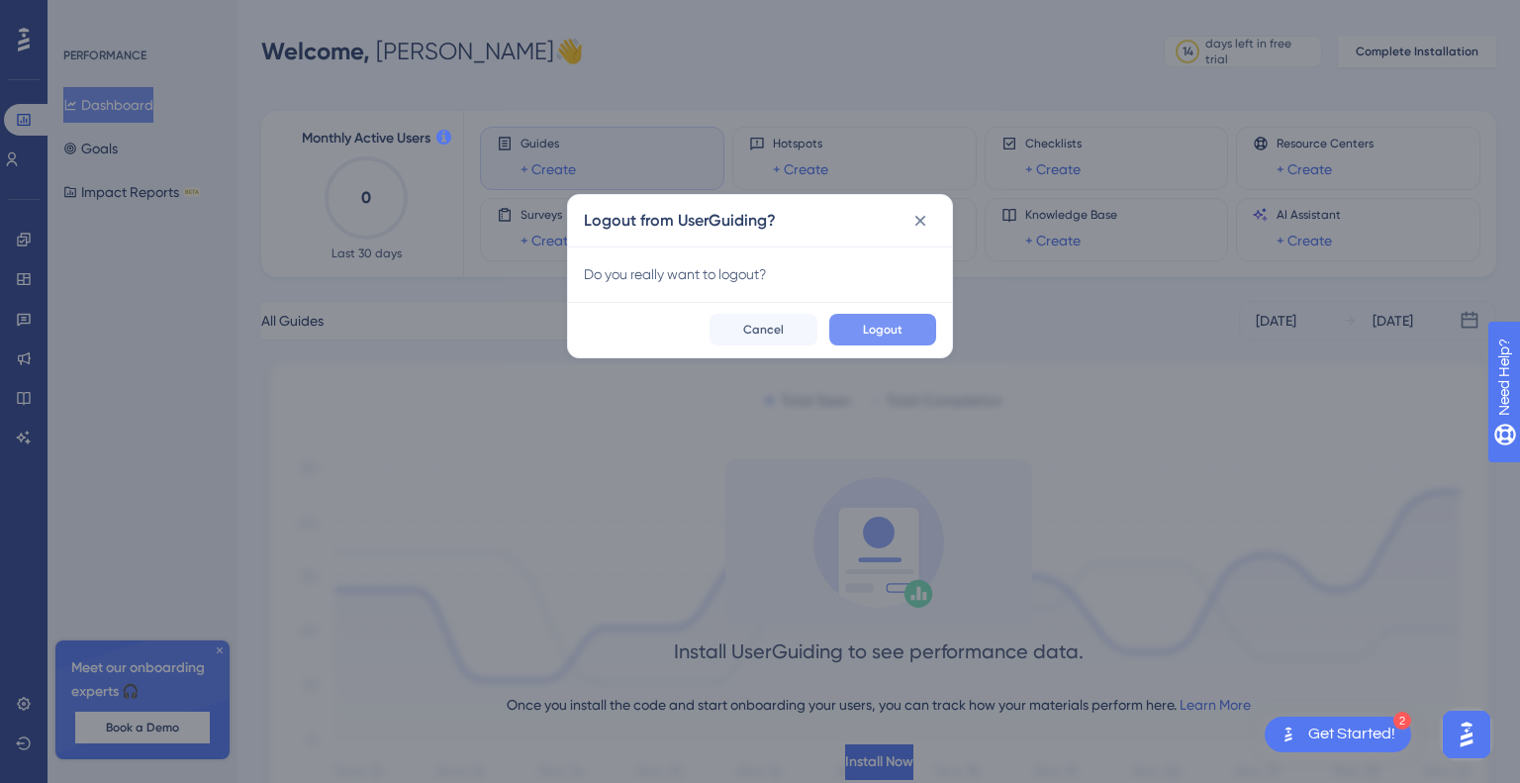
click at [870, 328] on span "Logout" at bounding box center [883, 330] width 40 height 16
